Goal: Information Seeking & Learning: Understand process/instructions

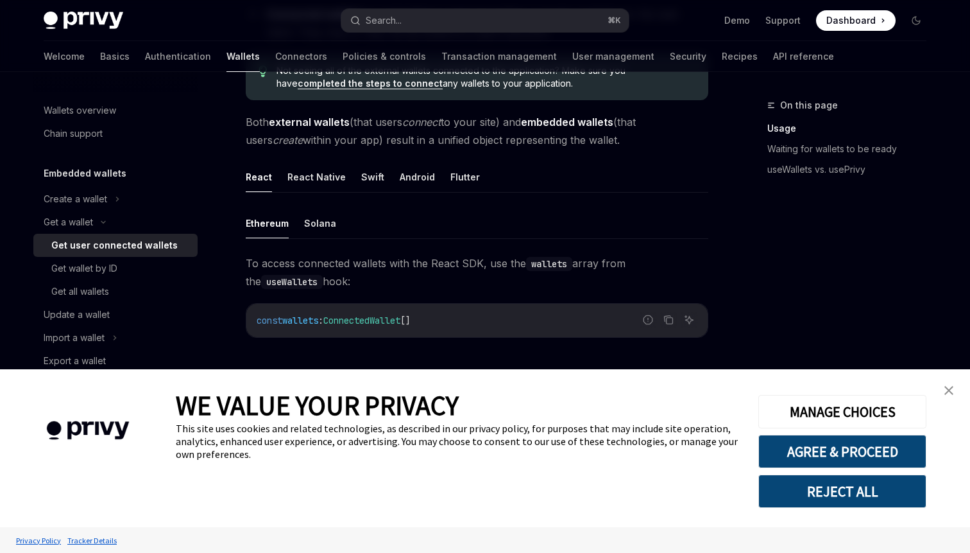
type textarea "*"
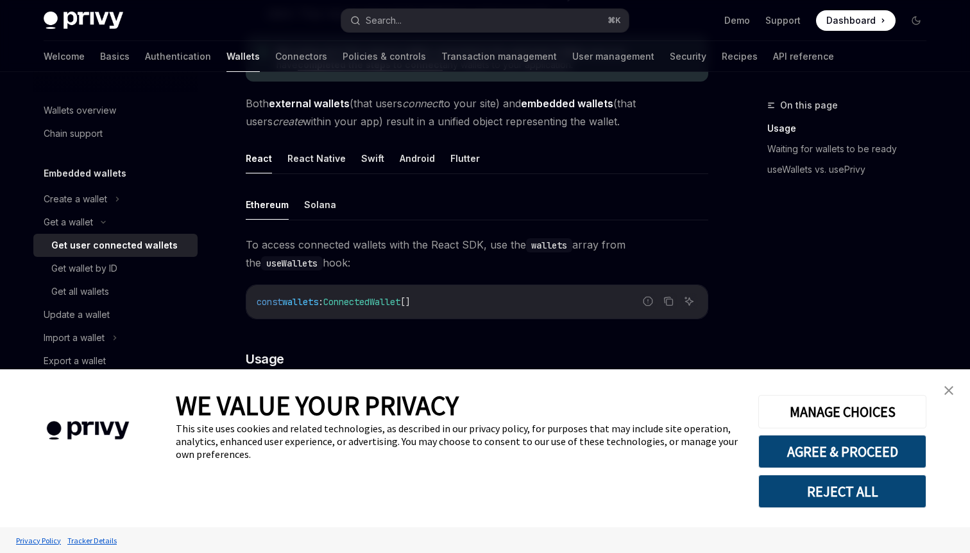
scroll to position [315, 0]
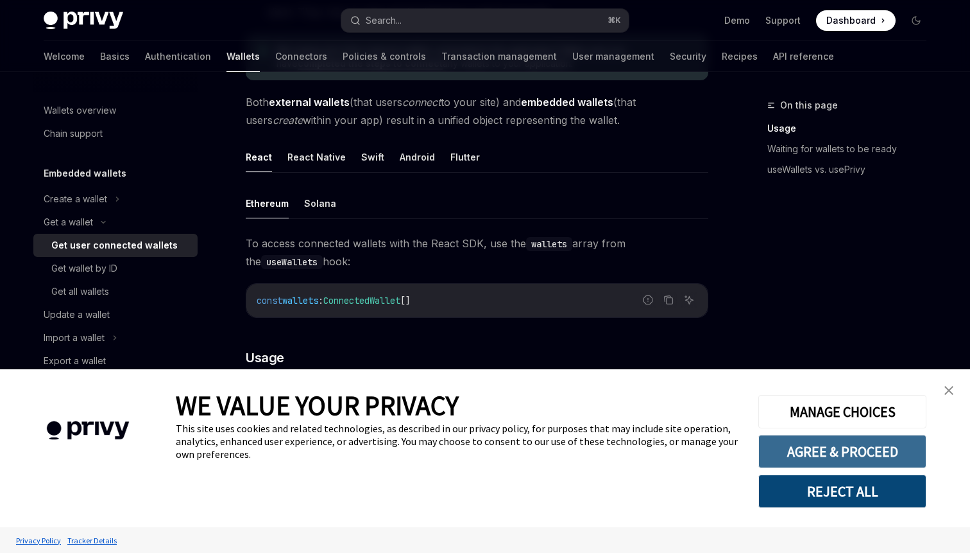
click at [804, 455] on button "AGREE & PROCEED" at bounding box center [842, 450] width 168 height 33
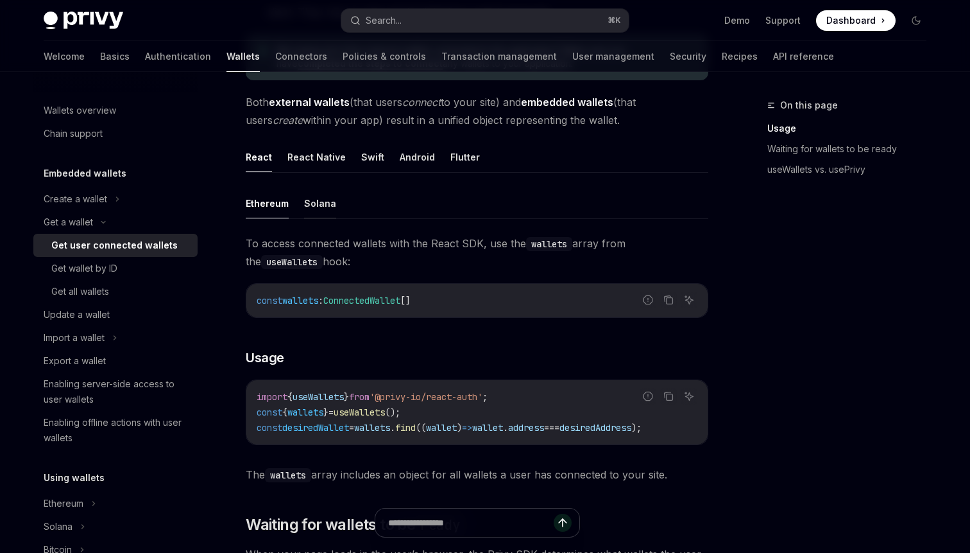
click at [321, 203] on button "Solana" at bounding box center [320, 203] width 32 height 30
type textarea "*"
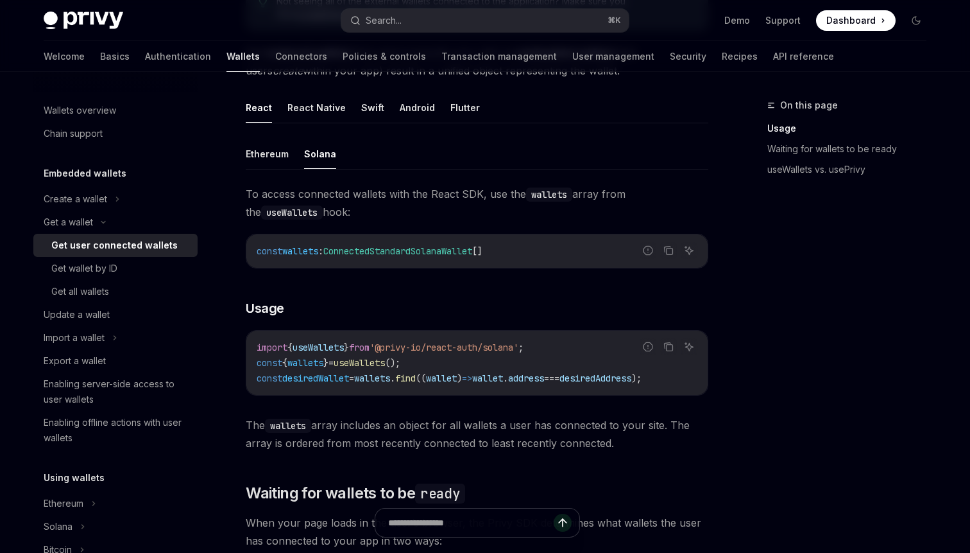
scroll to position [370, 0]
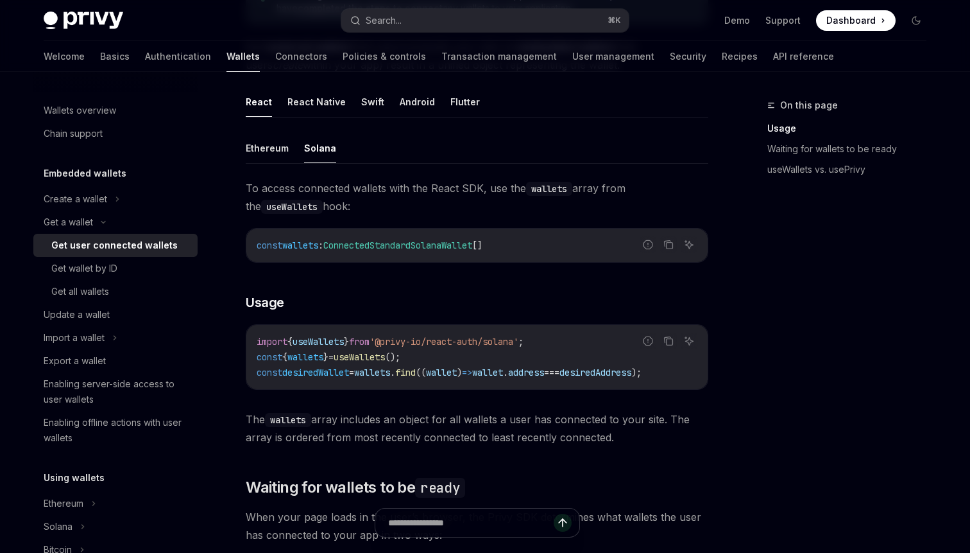
click at [459, 346] on span "'@privy-io/react-auth/solana'" at bounding box center [444, 342] width 149 height 12
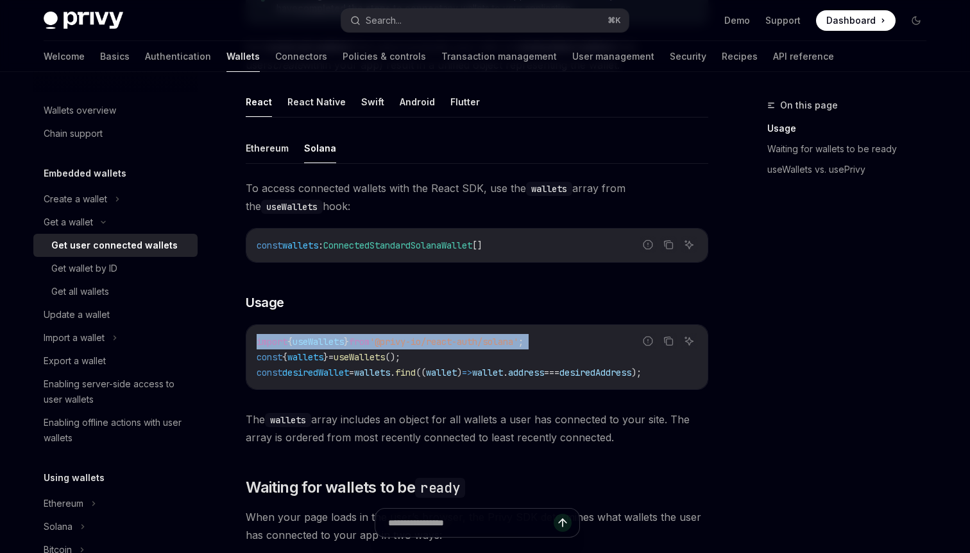
click at [459, 346] on span "'@privy-io/react-auth/solana'" at bounding box center [444, 342] width 149 height 12
copy code "import { useWallets } from '@privy-io/react-auth/solana' ;"
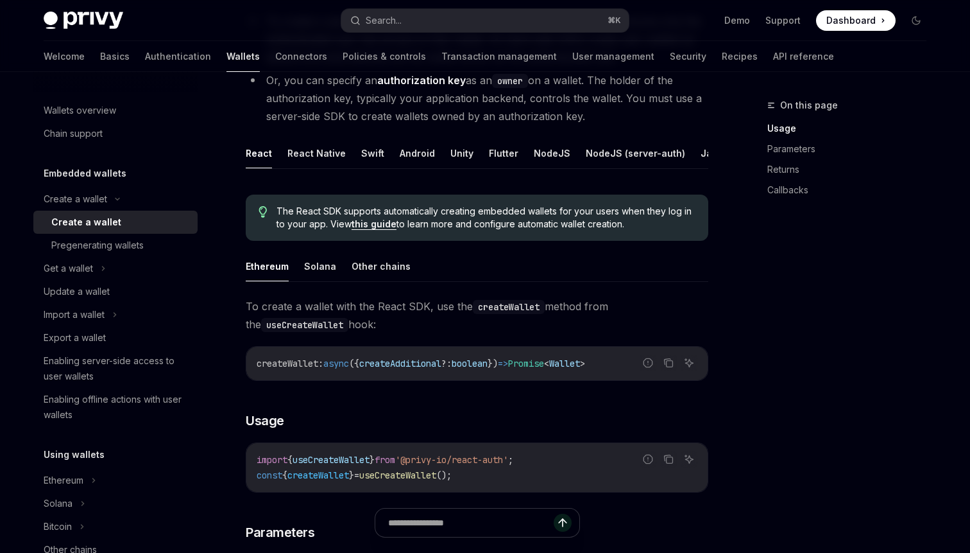
scroll to position [205, 0]
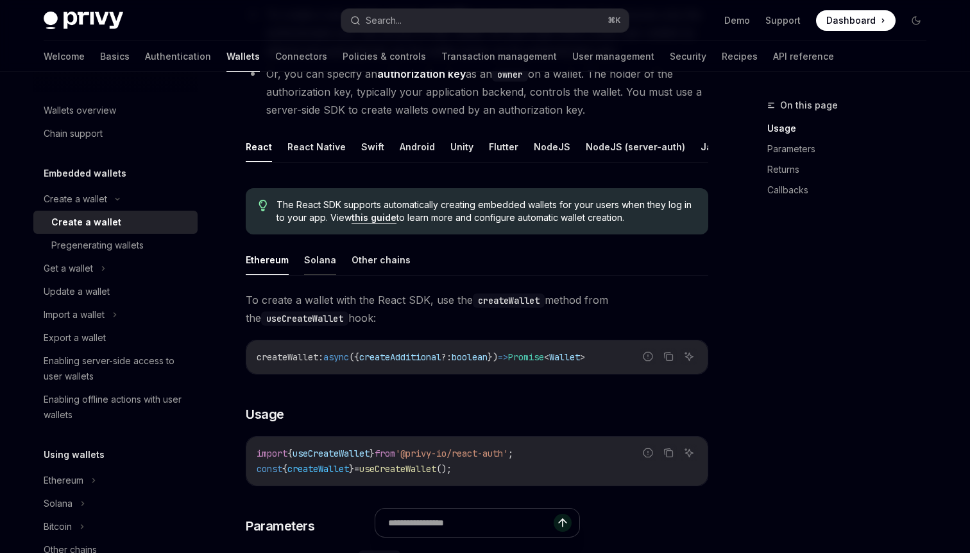
click at [316, 262] on button "Solana" at bounding box center [320, 259] width 32 height 30
type textarea "*"
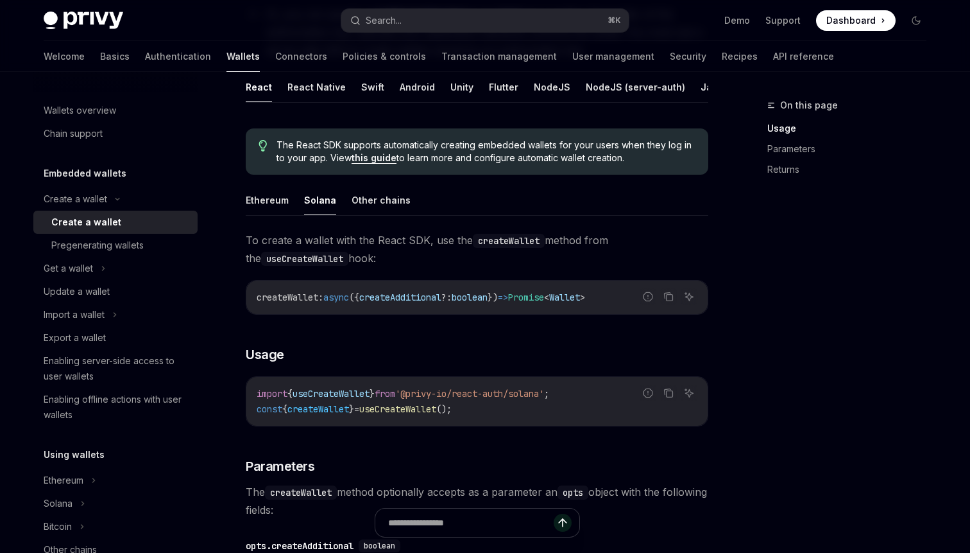
scroll to position [279, 0]
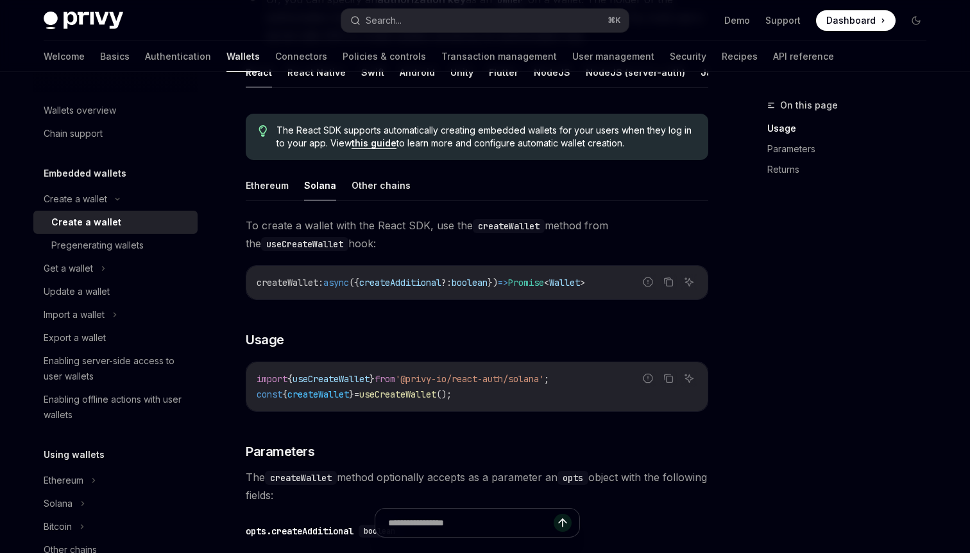
click at [345, 379] on span "useCreateWallet" at bounding box center [331, 379] width 77 height 12
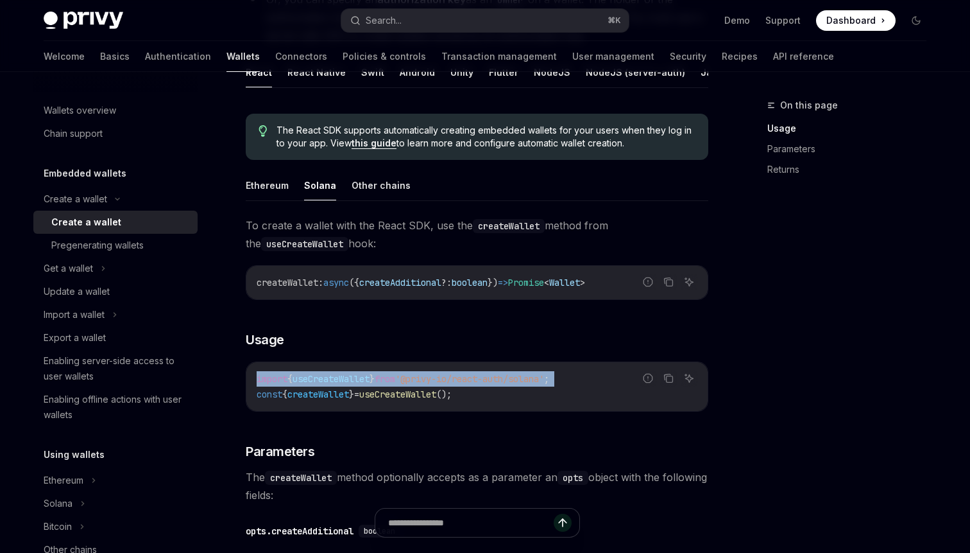
click at [345, 379] on span "useCreateWallet" at bounding box center [331, 379] width 77 height 12
copy code "import { useCreateWallet } from '@privy-io/react-auth/solana' ;"
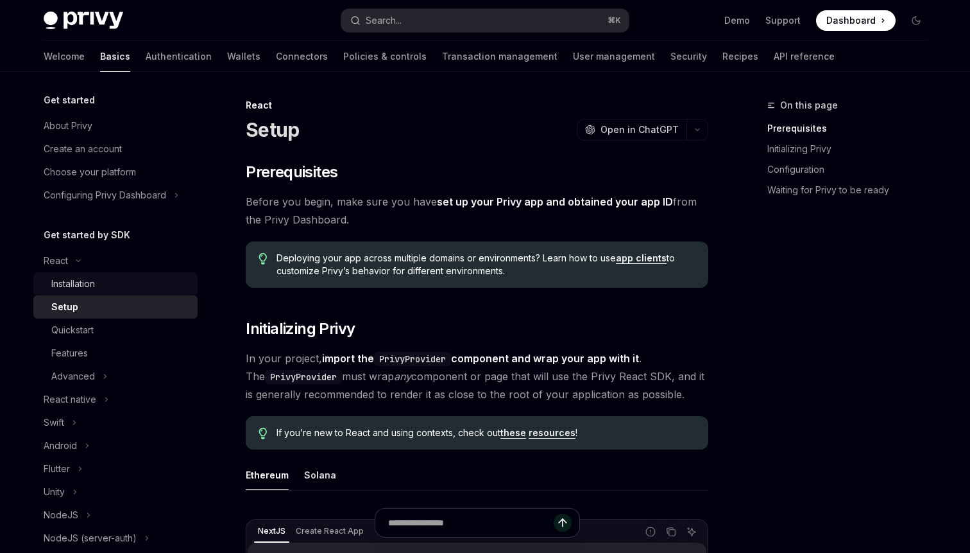
click at [107, 279] on div "Installation" at bounding box center [120, 283] width 139 height 15
type textarea "*"
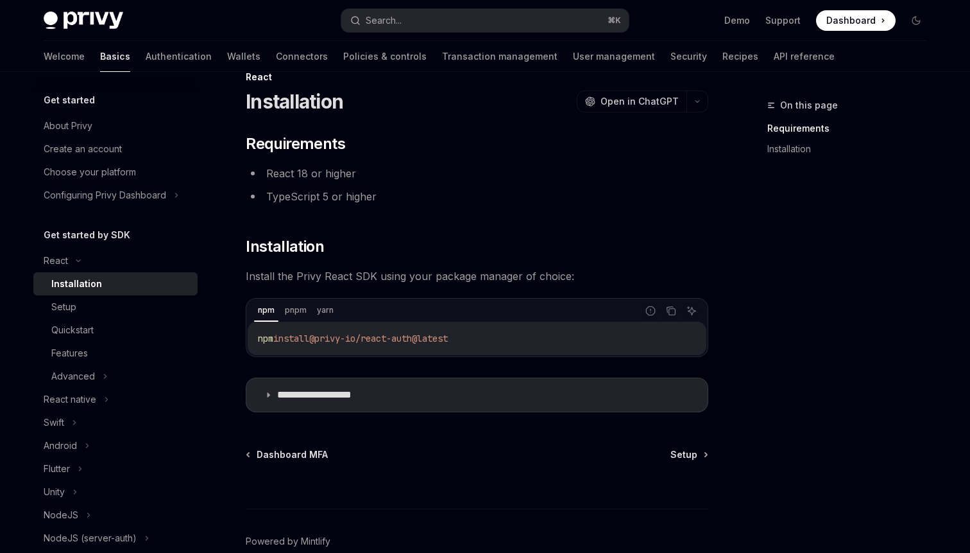
scroll to position [44, 0]
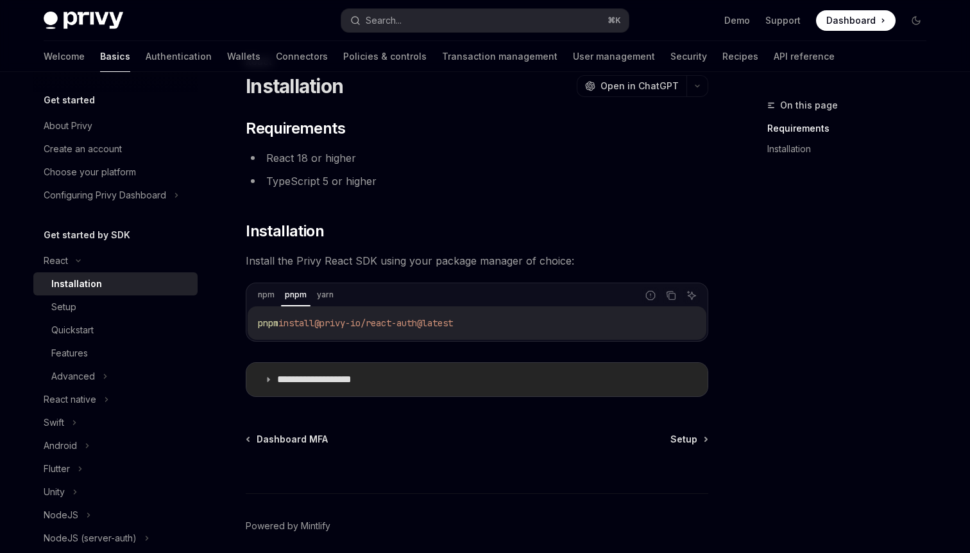
click at [314, 388] on summary "**********" at bounding box center [476, 379] width 461 height 33
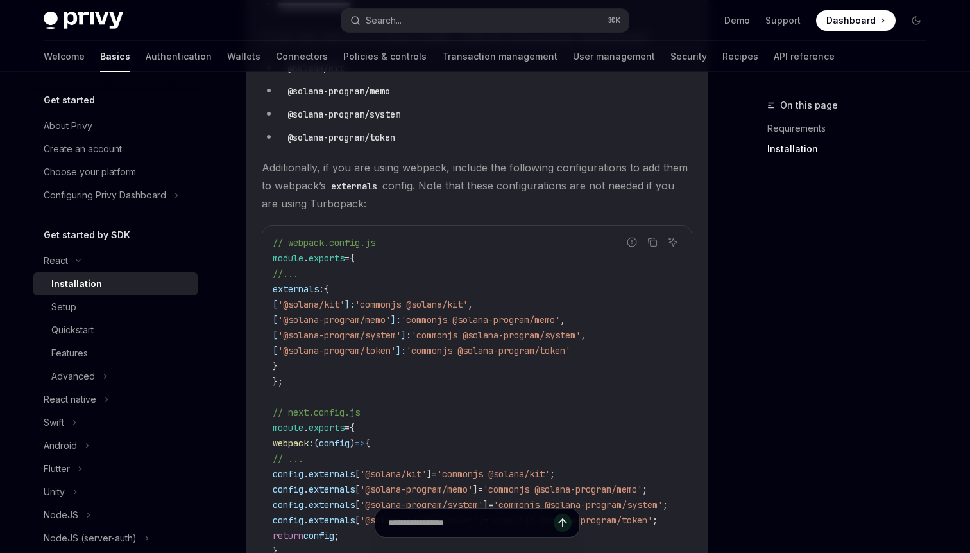
scroll to position [310, 0]
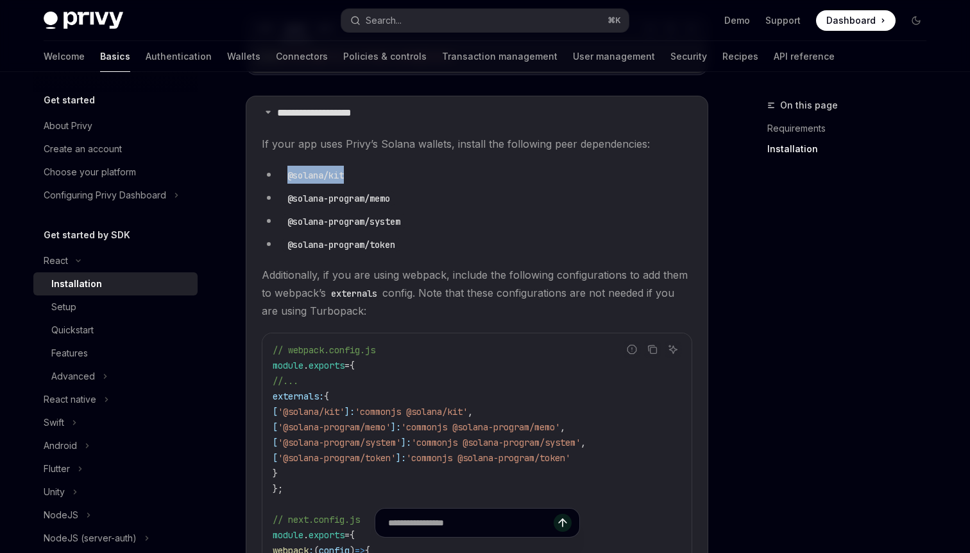
drag, startPoint x: 366, startPoint y: 182, endPoint x: 287, endPoint y: 180, distance: 79.0
click at [287, 180] on li "@solana/kit" at bounding box center [477, 175] width 431 height 18
copy code "@solana/kit"
click at [417, 180] on li "@solana/kit" at bounding box center [477, 175] width 431 height 18
drag, startPoint x: 386, startPoint y: 176, endPoint x: 283, endPoint y: 176, distance: 103.3
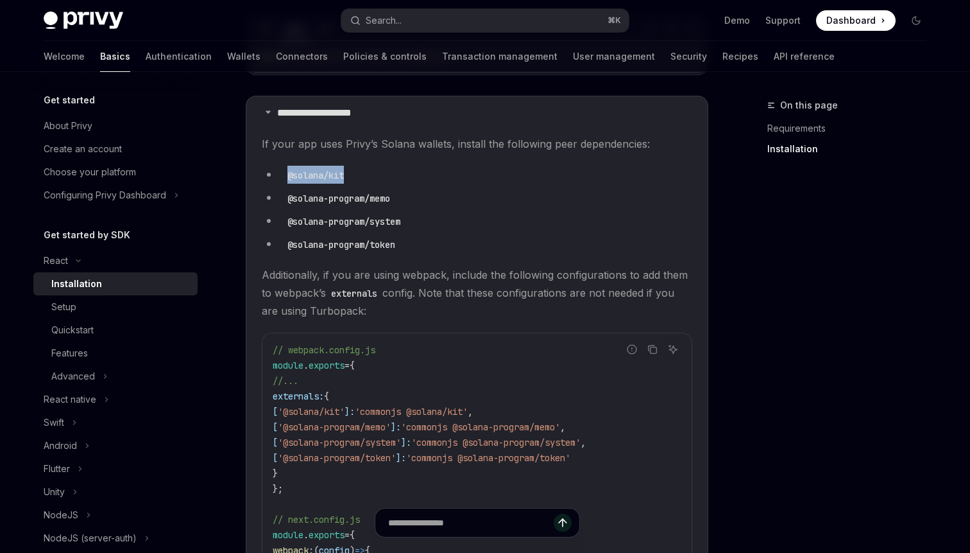
click at [283, 176] on li "@solana/kit" at bounding box center [477, 175] width 431 height 18
copy code "@solana/kit"
copy code "@solana-program/memo"
drag, startPoint x: 417, startPoint y: 198, endPoint x: 285, endPoint y: 201, distance: 132.2
click at [285, 201] on li "@solana-program/memo" at bounding box center [477, 198] width 431 height 18
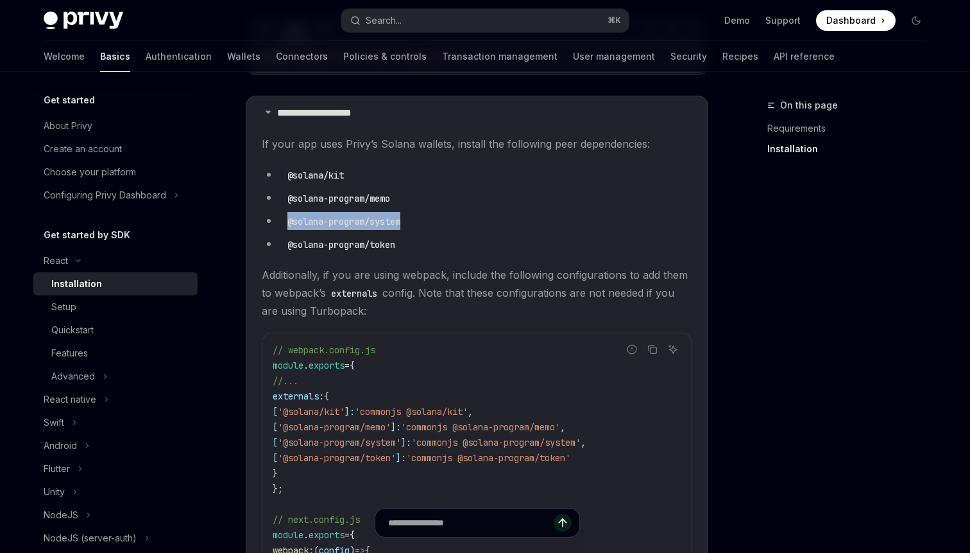
drag, startPoint x: 425, startPoint y: 227, endPoint x: 287, endPoint y: 226, distance: 137.3
click at [287, 226] on li "@solana-program/system" at bounding box center [477, 221] width 431 height 18
copy code "@solana-program/system"
copy code "@solana-program/token"
drag, startPoint x: 406, startPoint y: 242, endPoint x: 283, endPoint y: 244, distance: 123.2
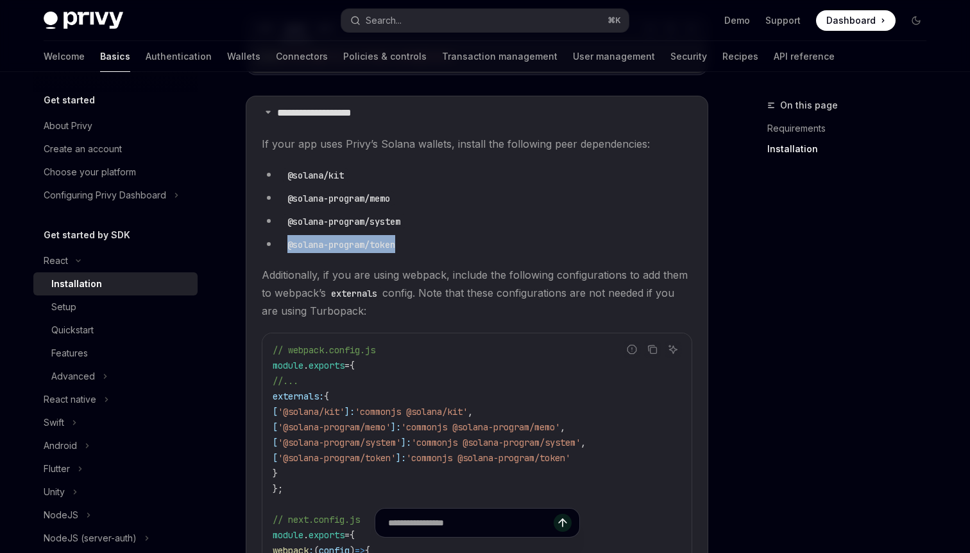
click at [283, 244] on li "@solana-program/token" at bounding box center [477, 244] width 431 height 18
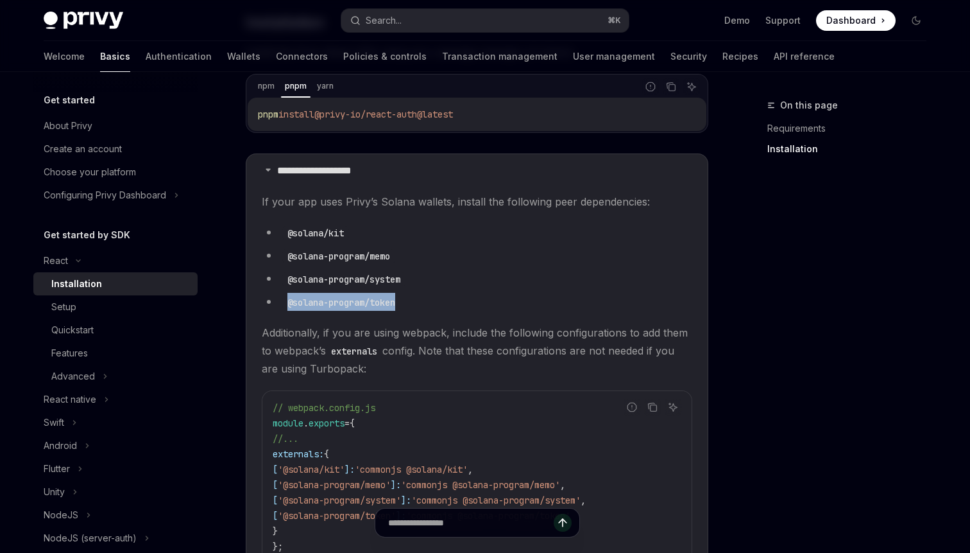
scroll to position [242, 0]
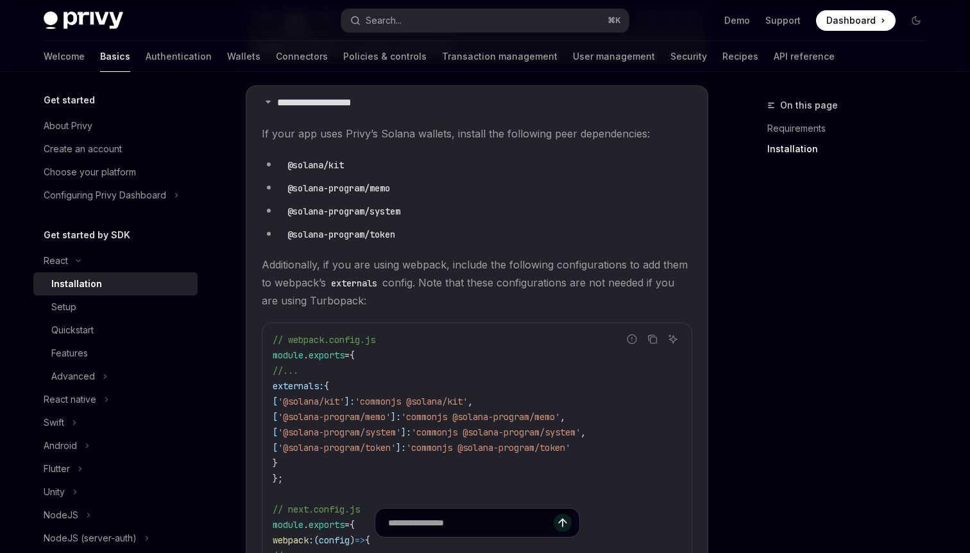
scroll to position [324, 0]
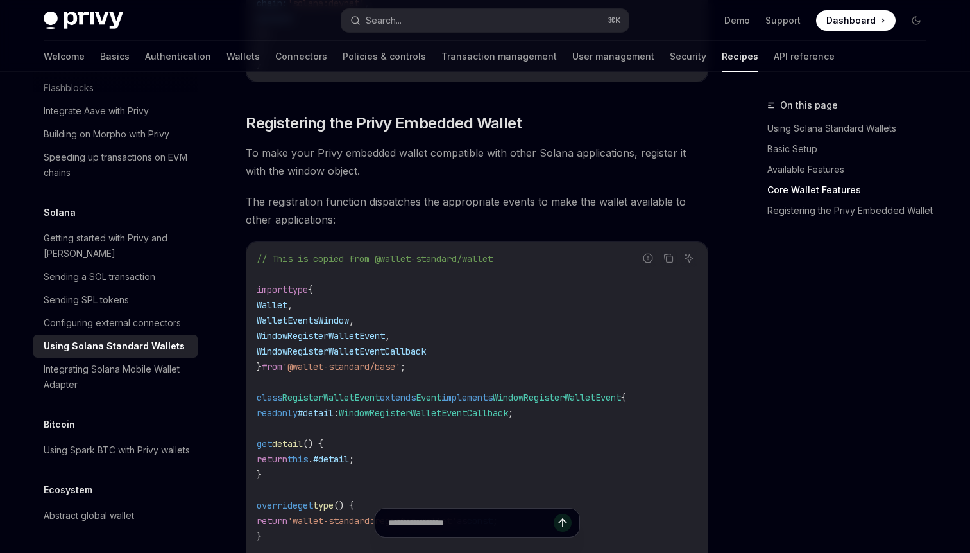
scroll to position [1471, 0]
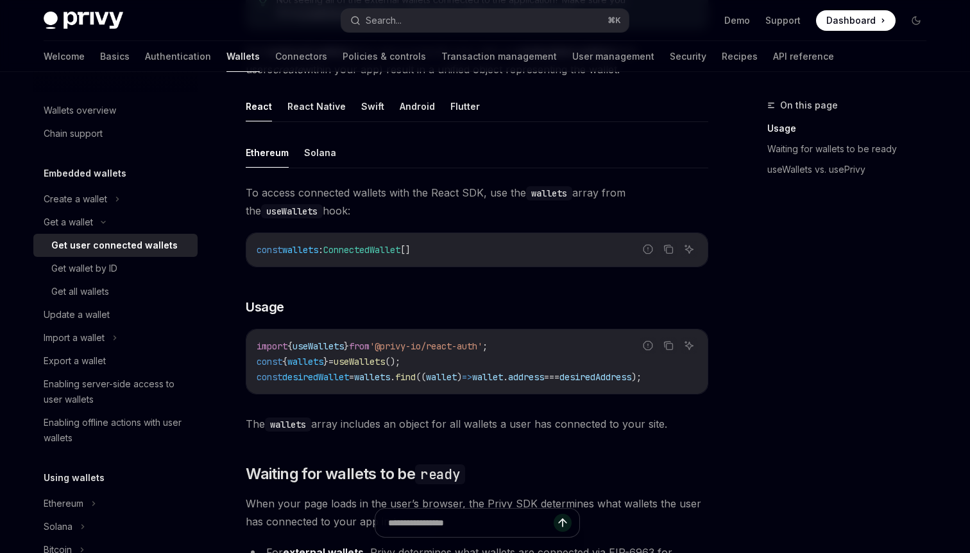
scroll to position [372, 0]
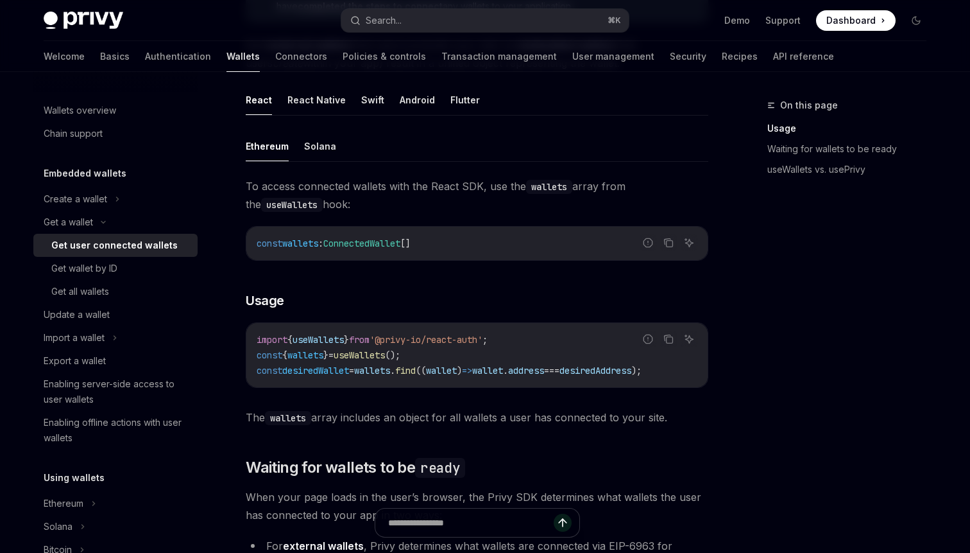
click at [413, 335] on span "'@privy-io/react-auth'" at bounding box center [426, 340] width 113 height 12
copy code "import { useWallets } from '@privy-io/react-auth' ;"
